Goal: Transaction & Acquisition: Purchase product/service

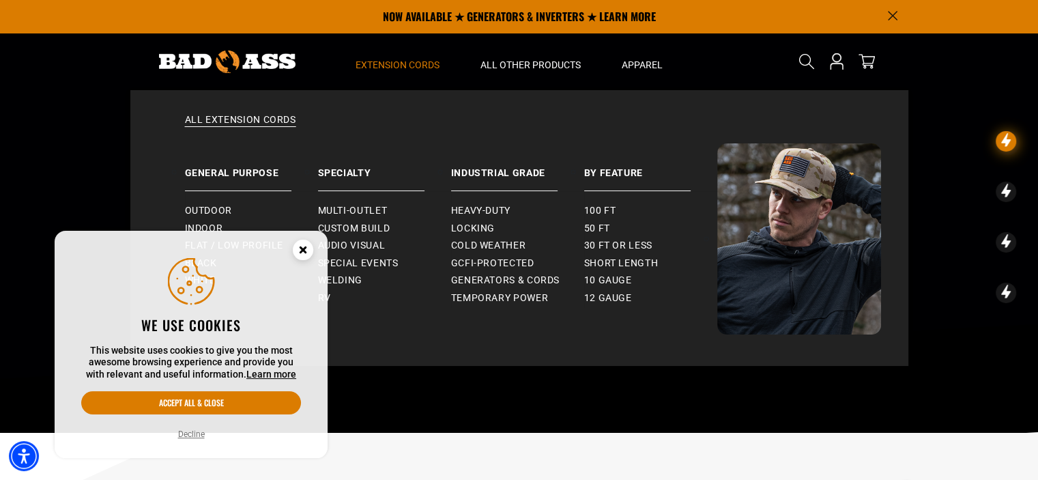
click at [383, 62] on span "Extension Cords" at bounding box center [397, 65] width 84 height 12
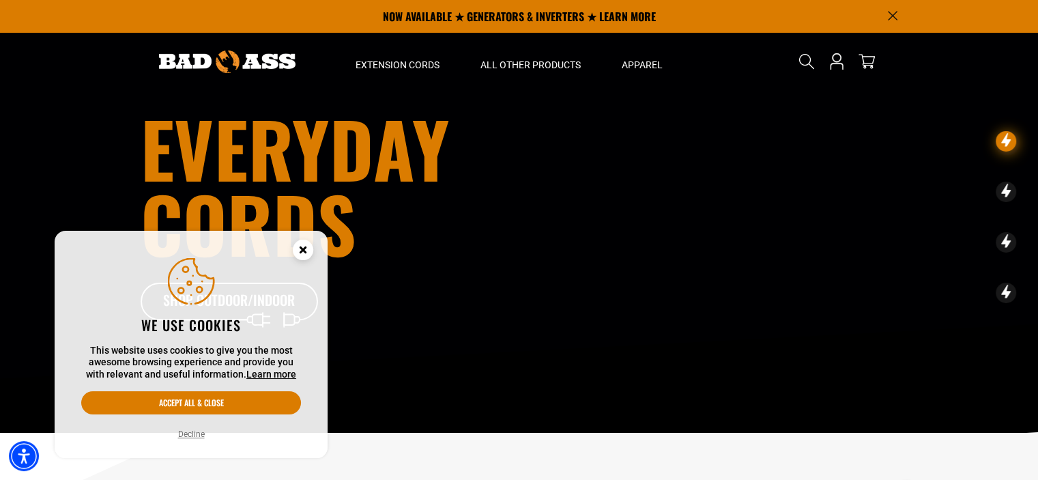
click at [306, 245] on circle "Close this option" at bounding box center [303, 249] width 20 height 20
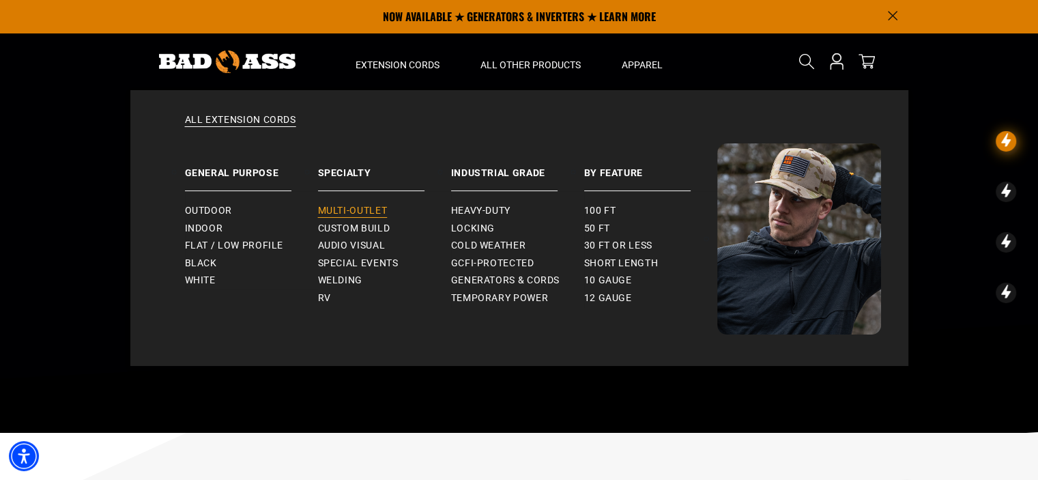
click at [378, 212] on span "Multi-Outlet" at bounding box center [353, 211] width 70 height 12
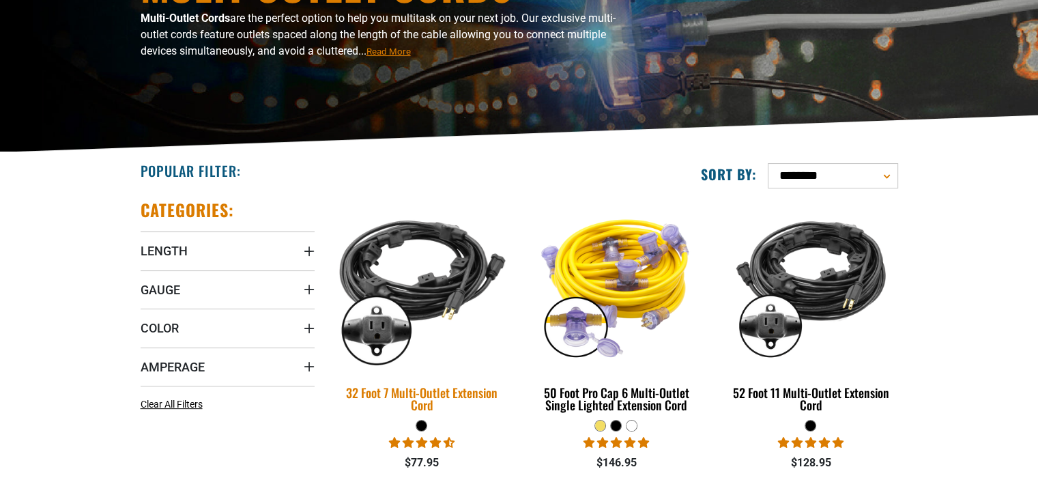
scroll to position [273, 0]
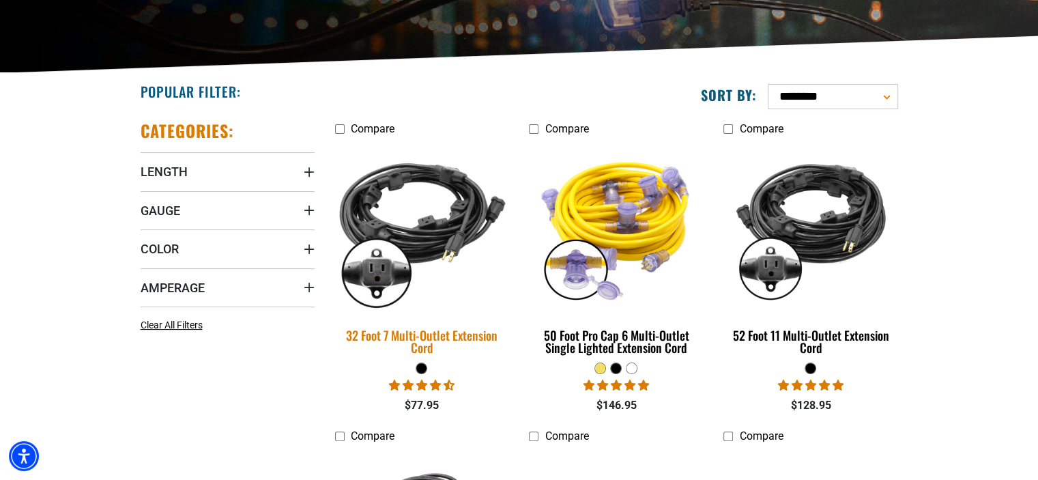
click at [418, 248] on img at bounding box center [421, 227] width 191 height 175
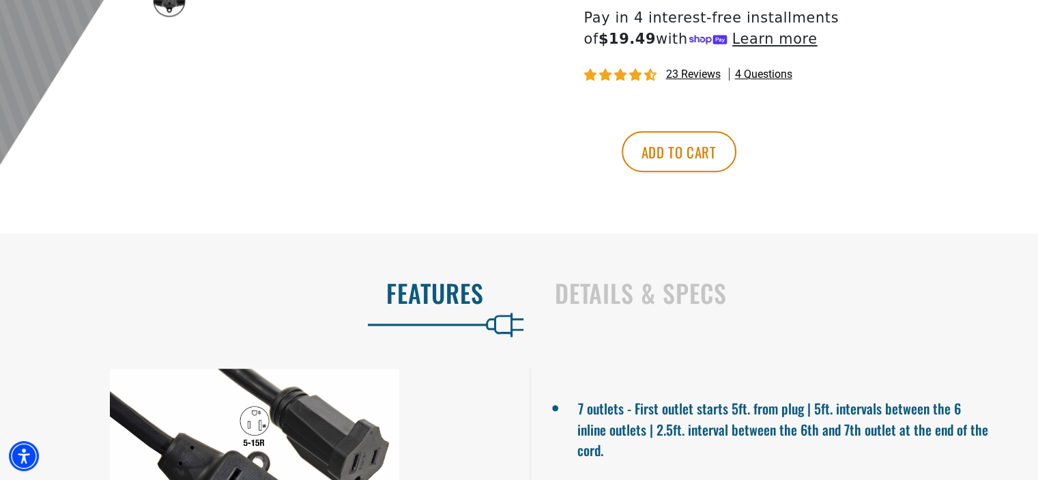
scroll to position [614, 0]
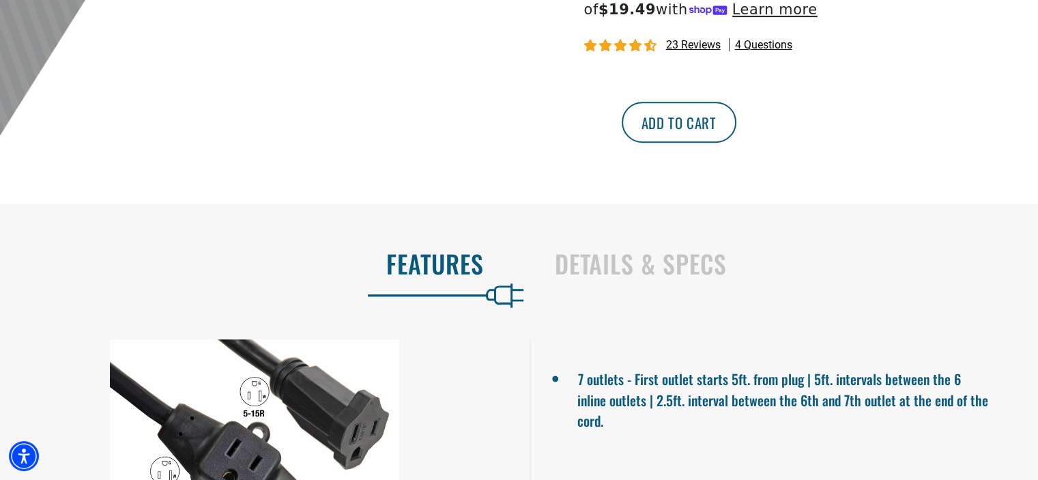
click at [736, 125] on button "Add to cart" at bounding box center [679, 122] width 115 height 41
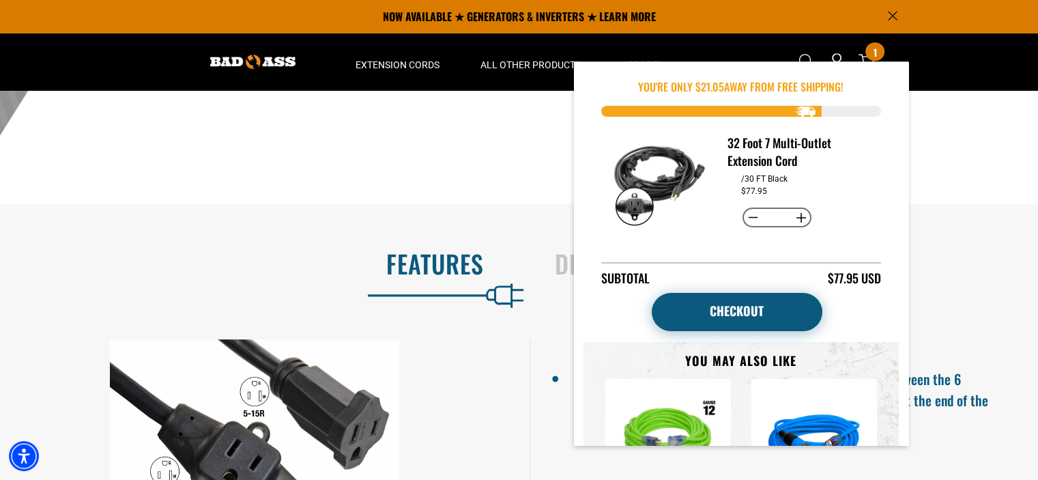
click at [748, 321] on link "Checkout" at bounding box center [737, 312] width 171 height 38
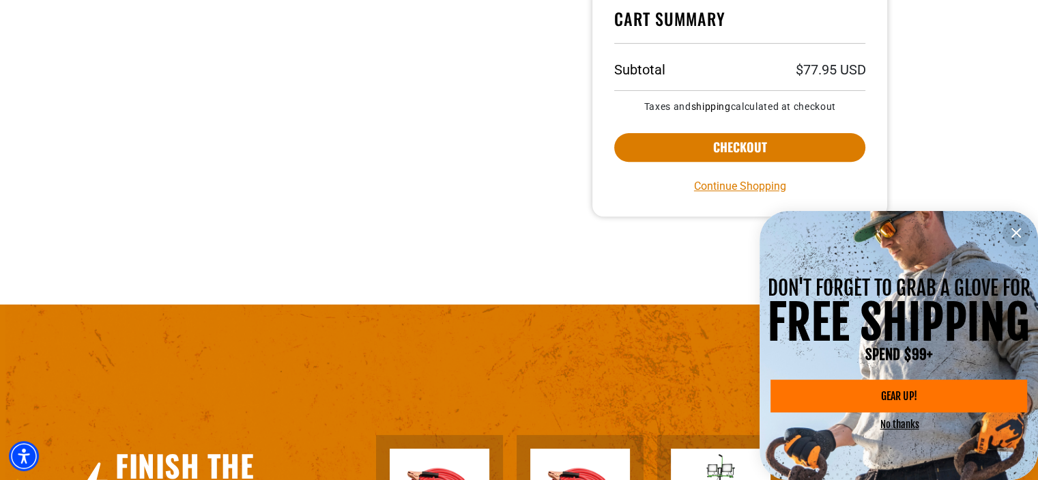
scroll to position [546, 0]
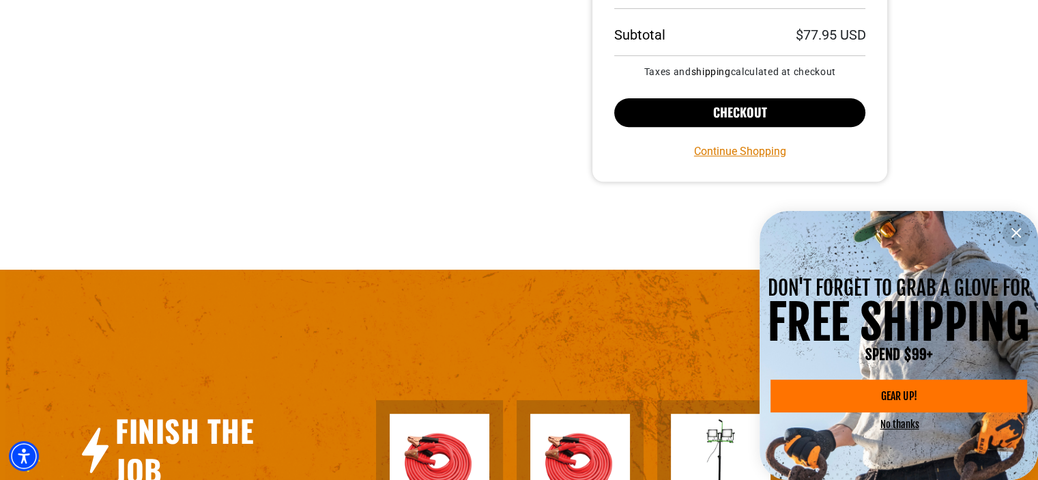
click at [740, 111] on button "Checkout" at bounding box center [740, 112] width 252 height 29
